Goal: Information Seeking & Learning: Learn about a topic

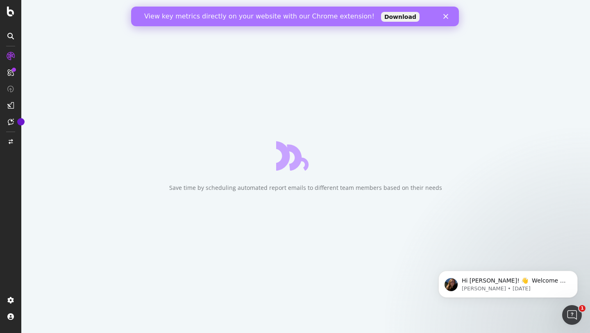
click at [444, 14] on polygon "Close" at bounding box center [445, 16] width 5 height 5
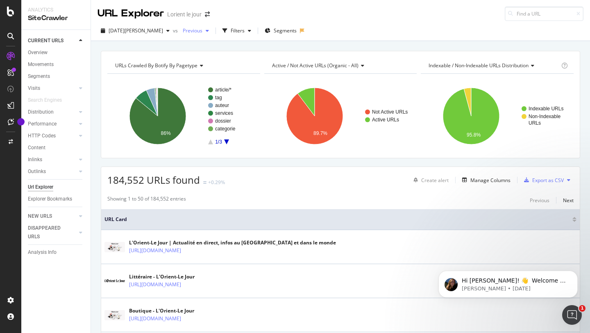
click at [182, 35] on div "Previous" at bounding box center [195, 31] width 33 height 12
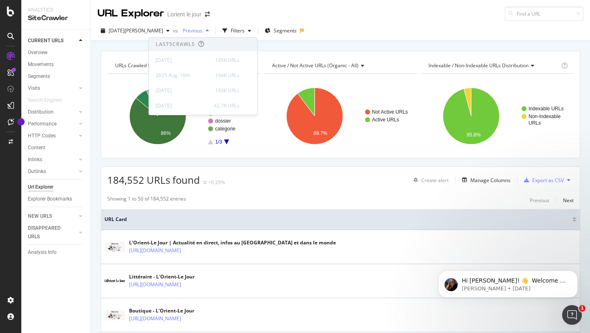
click at [182, 34] on div "Previous" at bounding box center [195, 31] width 33 height 12
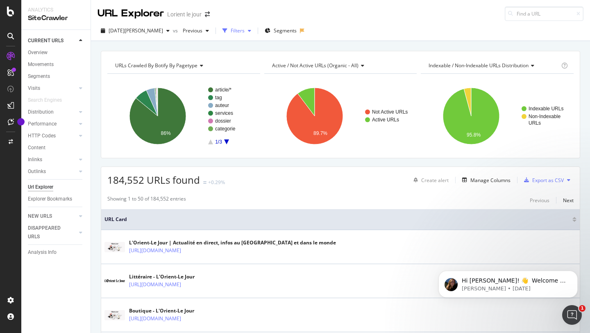
click at [231, 30] on div "Filters" at bounding box center [238, 30] width 14 height 7
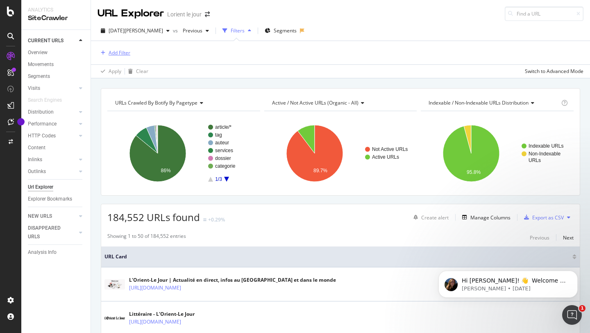
click at [120, 55] on div "Add Filter" at bounding box center [120, 52] width 22 height 7
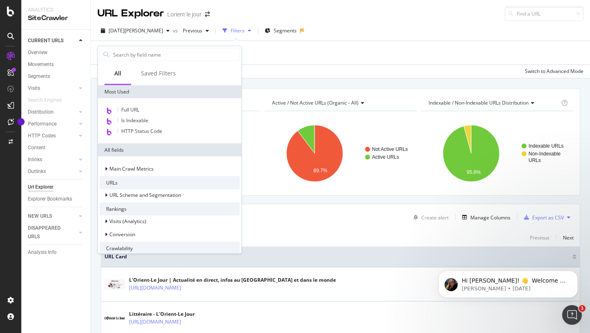
scroll to position [151, 0]
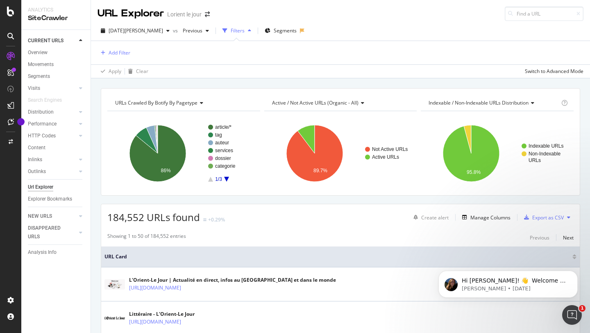
click at [293, 63] on div "Add Filter" at bounding box center [341, 52] width 486 height 23
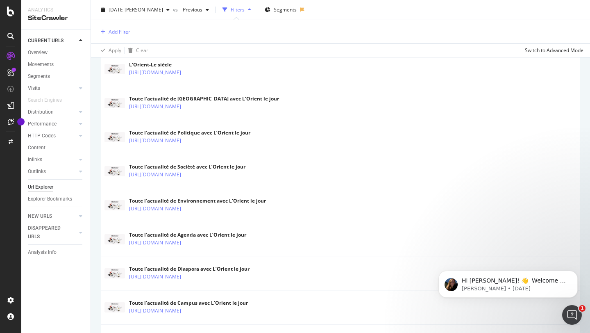
scroll to position [436, 0]
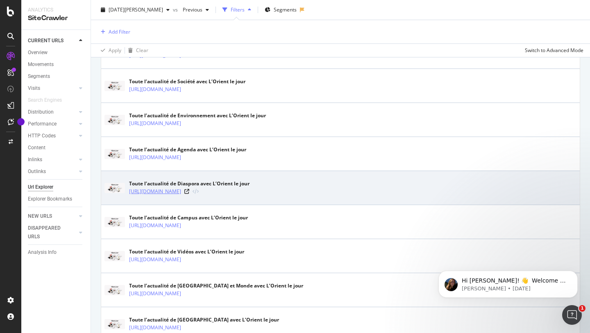
click at [181, 190] on link "[URL][DOMAIN_NAME]" at bounding box center [155, 191] width 52 height 8
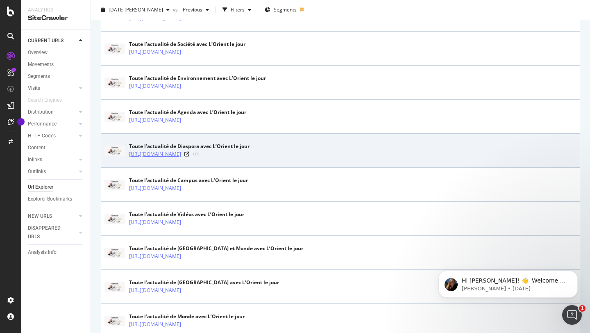
scroll to position [399, 0]
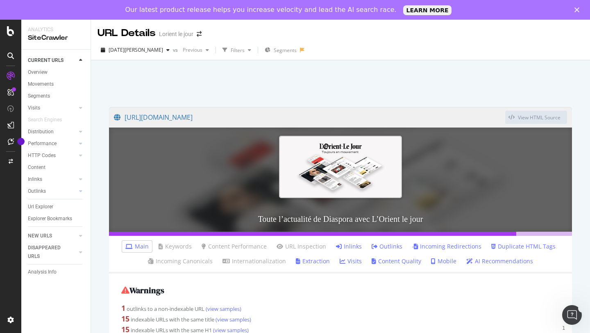
click at [230, 116] on link "[URL][DOMAIN_NAME]" at bounding box center [309, 117] width 391 height 20
